Goal: Task Accomplishment & Management: Manage account settings

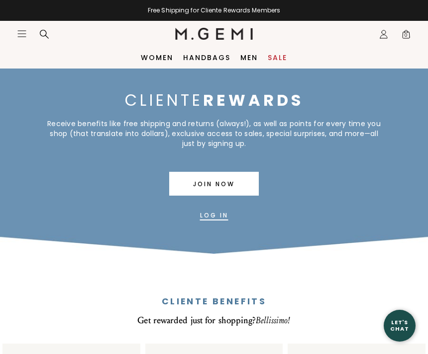
click at [216, 215] on link "Log In" at bounding box center [214, 216] width 28 height 24
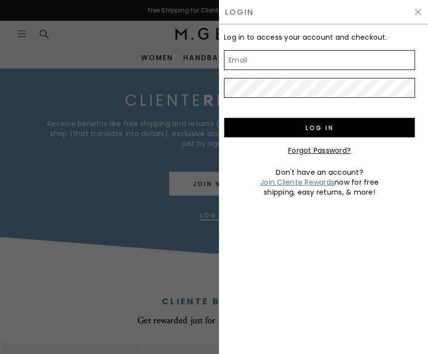
click at [262, 63] on input "Email" at bounding box center [319, 60] width 191 height 20
type input "smurray1260@gmail.com"
click at [321, 128] on input "Log in" at bounding box center [319, 128] width 191 height 20
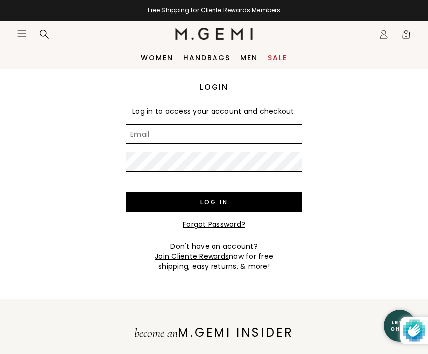
click at [162, 133] on input "Email" at bounding box center [214, 134] width 176 height 20
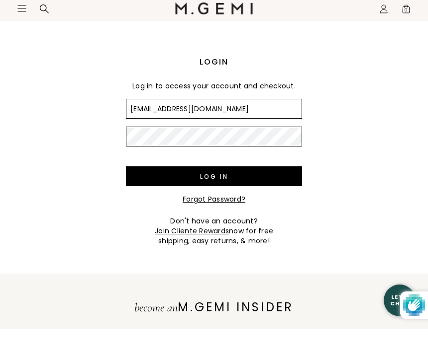
type input "smurray1260@gmail.com"
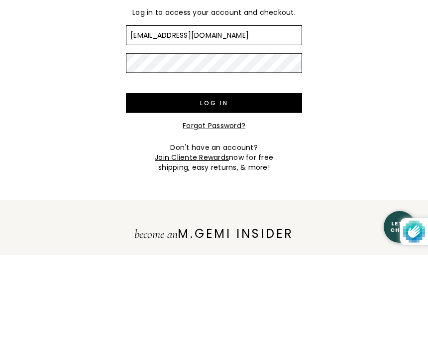
click at [217, 192] on input "Log in" at bounding box center [214, 202] width 176 height 20
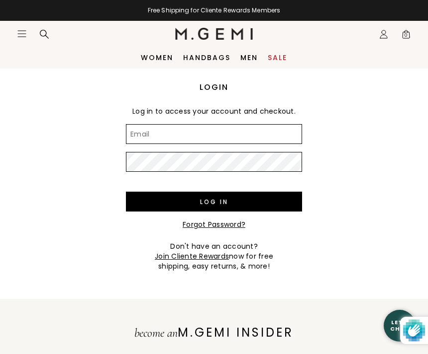
click at [211, 226] on link "Forgot Password?" at bounding box center [213, 225] width 63 height 10
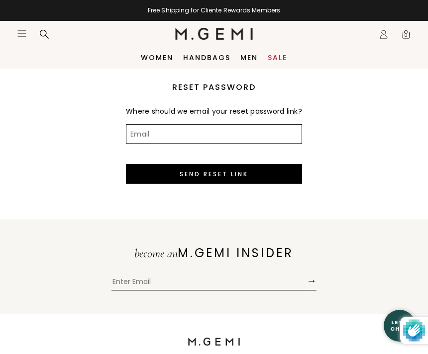
click at [164, 144] on input "Email" at bounding box center [214, 134] width 176 height 20
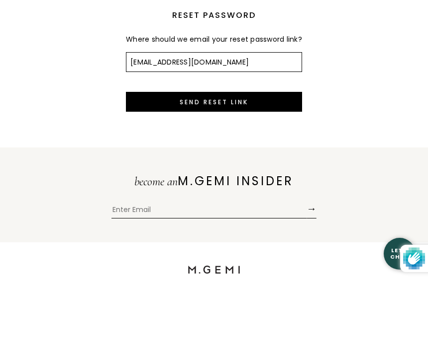
type input "smurray1260@gmail.com"
click at [207, 164] on input "Send Reset Link" at bounding box center [214, 174] width 176 height 20
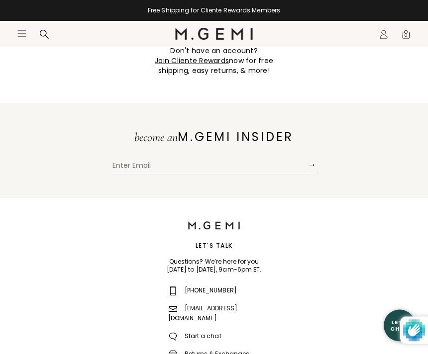
scroll to position [196, 0]
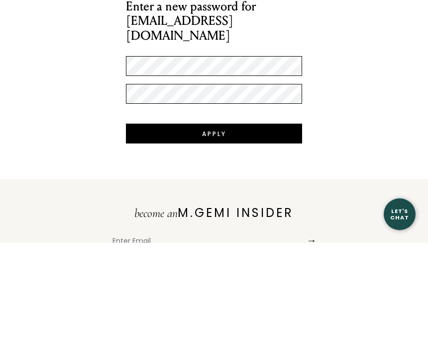
click at [212, 236] on input "Apply" at bounding box center [214, 246] width 176 height 20
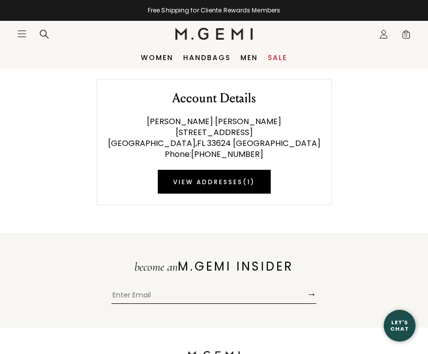
click at [386, 38] on icon "Icons/20x20/profile@2x" at bounding box center [383, 34] width 10 height 10
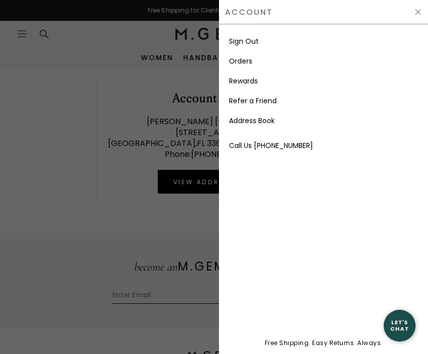
click at [248, 61] on link "Orders" at bounding box center [240, 61] width 23 height 10
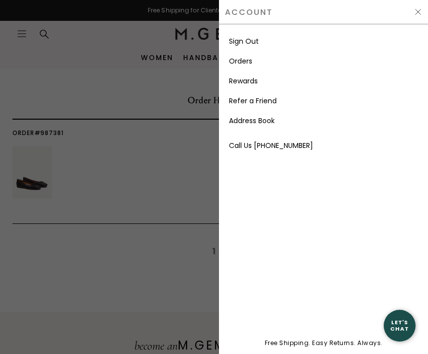
click at [237, 62] on link "Orders" at bounding box center [240, 61] width 23 height 10
click at [247, 62] on link "Orders" at bounding box center [240, 61] width 23 height 10
click at [250, 64] on link "Orders" at bounding box center [240, 61] width 23 height 10
click at [424, 11] on div "Account" at bounding box center [323, 12] width 209 height 24
click at [415, 13] on img at bounding box center [418, 12] width 8 height 8
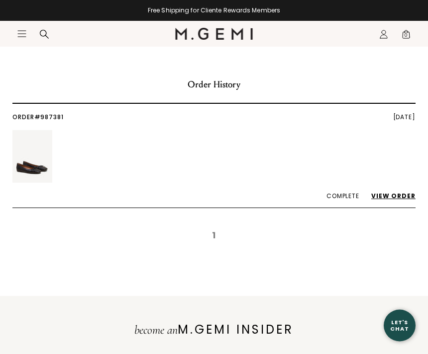
scroll to position [16, 0]
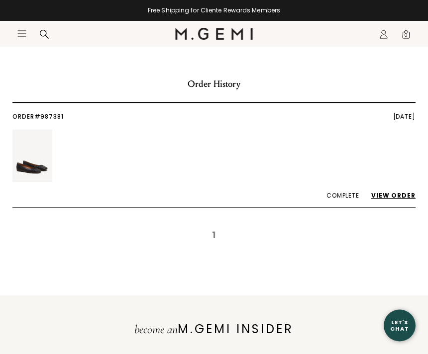
click at [397, 194] on link "View Order" at bounding box center [388, 196] width 54 height 8
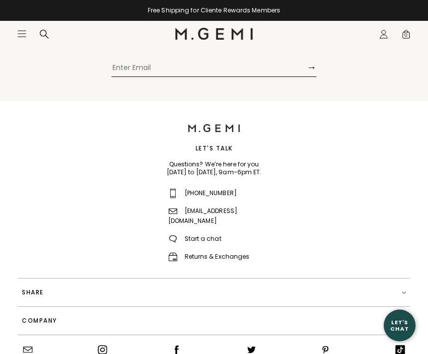
scroll to position [509, 0]
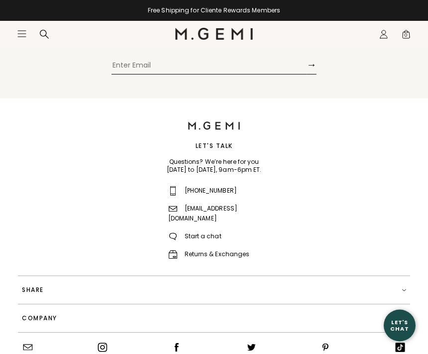
click at [208, 251] on link "Returns & Exchanges" at bounding box center [209, 255] width 82 height 8
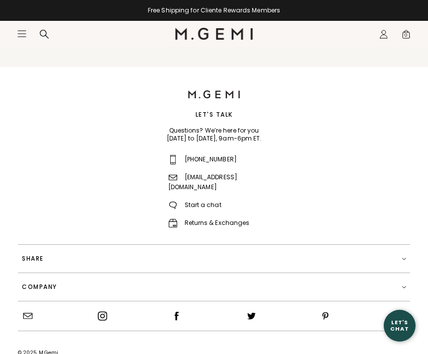
scroll to position [541, 0]
